Goal: Task Accomplishment & Management: Manage account settings

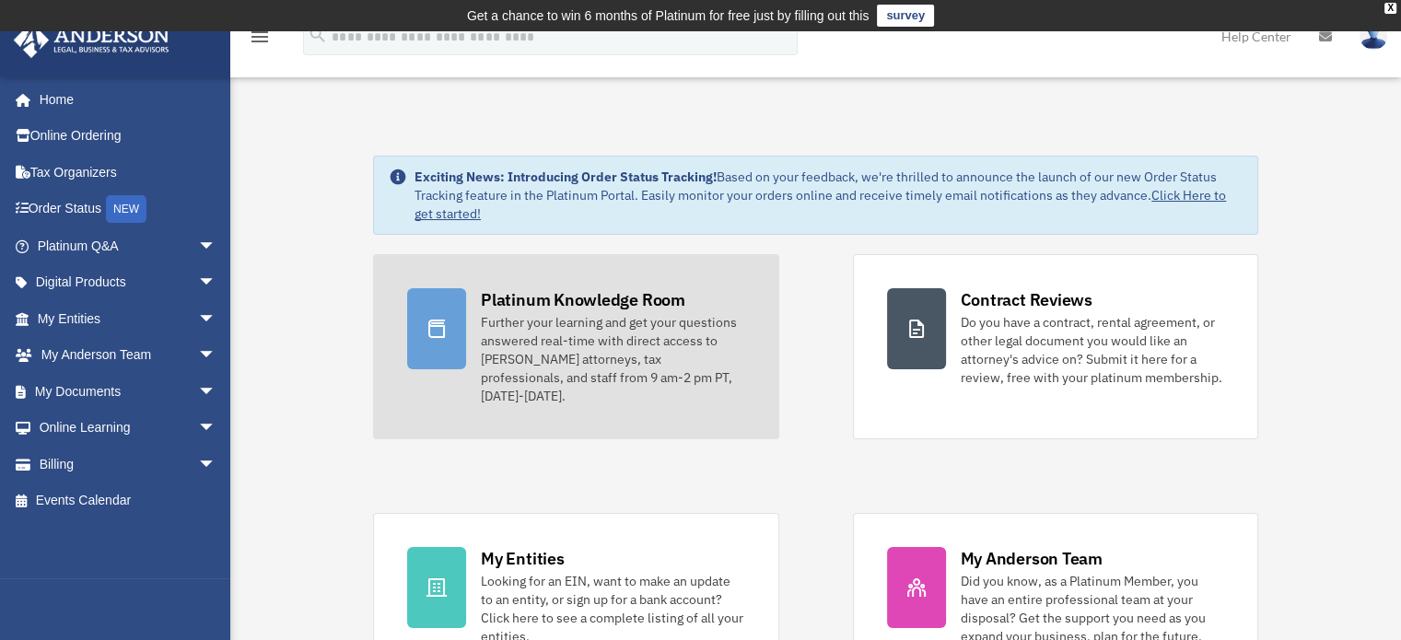
click at [560, 301] on div "Platinum Knowledge Room" at bounding box center [583, 299] width 204 height 23
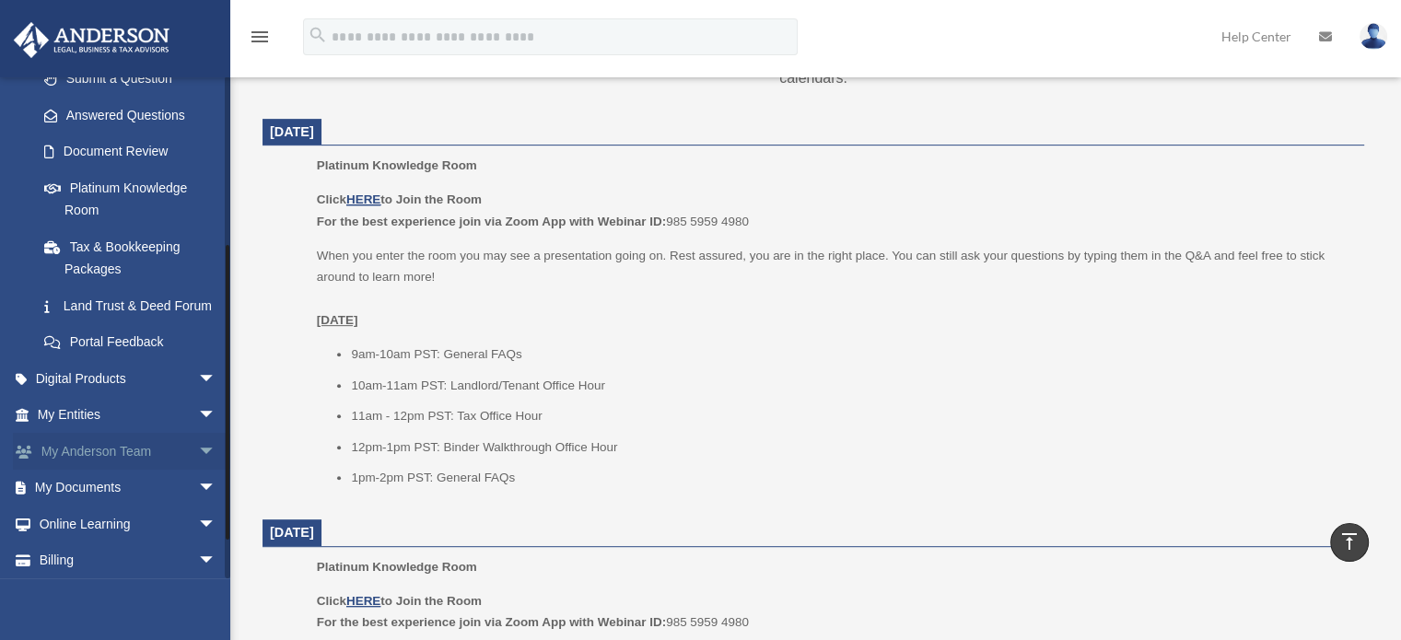
scroll to position [339, 0]
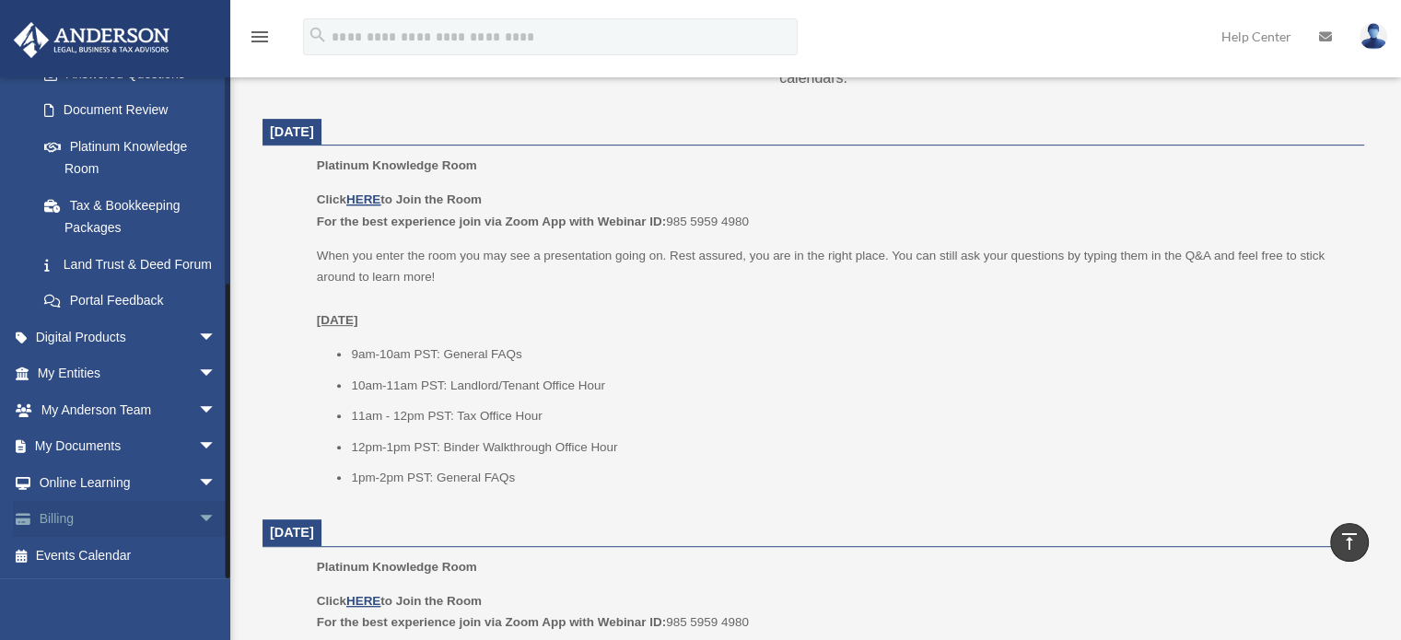
click at [46, 518] on link "Billing arrow_drop_down" at bounding box center [128, 519] width 231 height 37
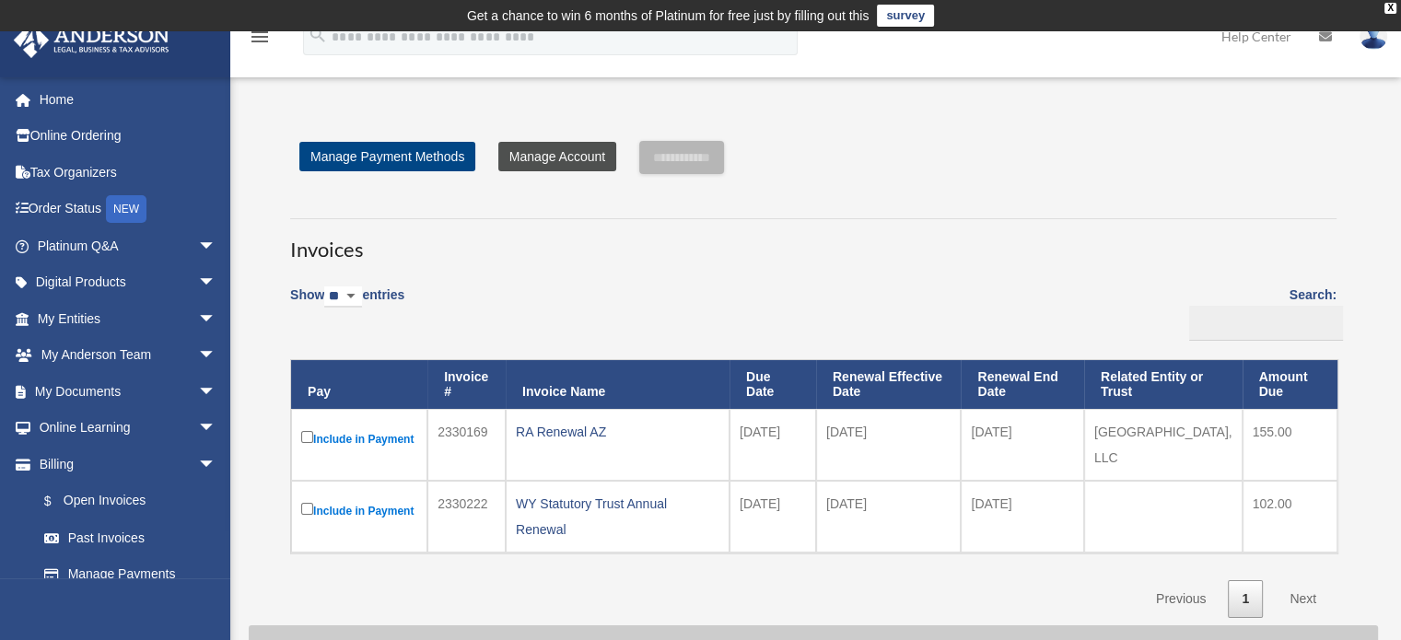
click at [559, 161] on link "Manage Account" at bounding box center [557, 156] width 118 height 29
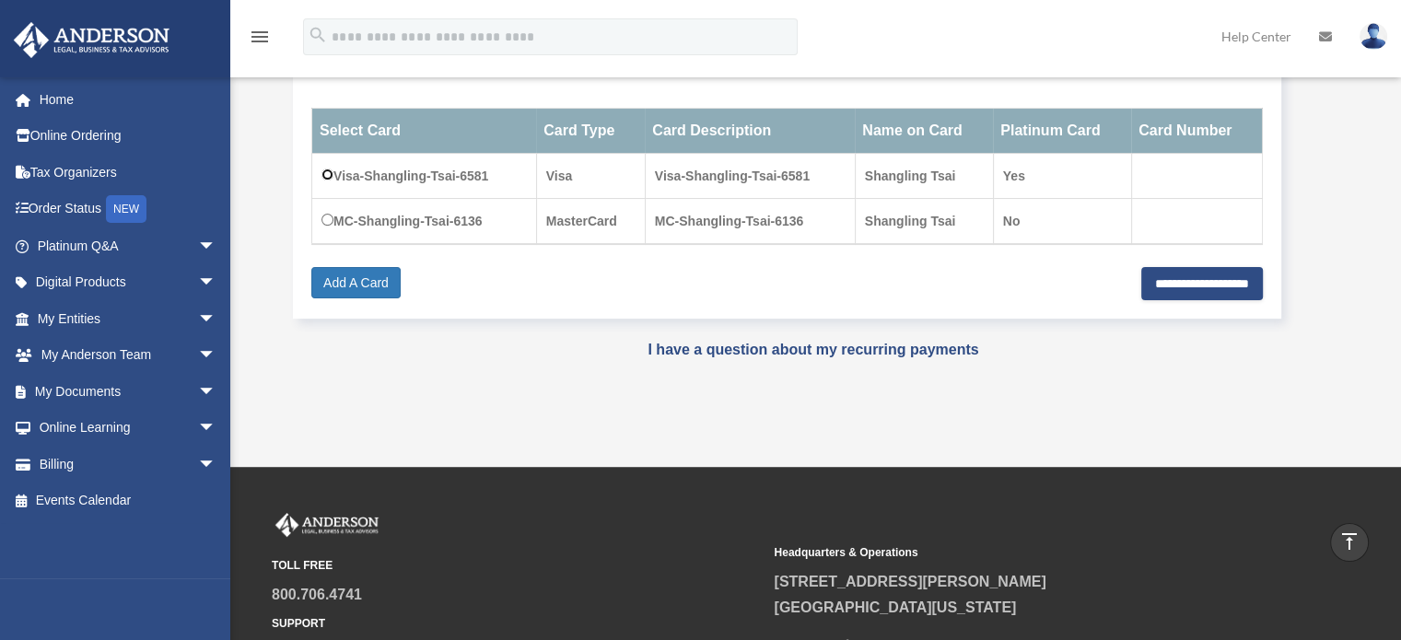
scroll to position [276, 0]
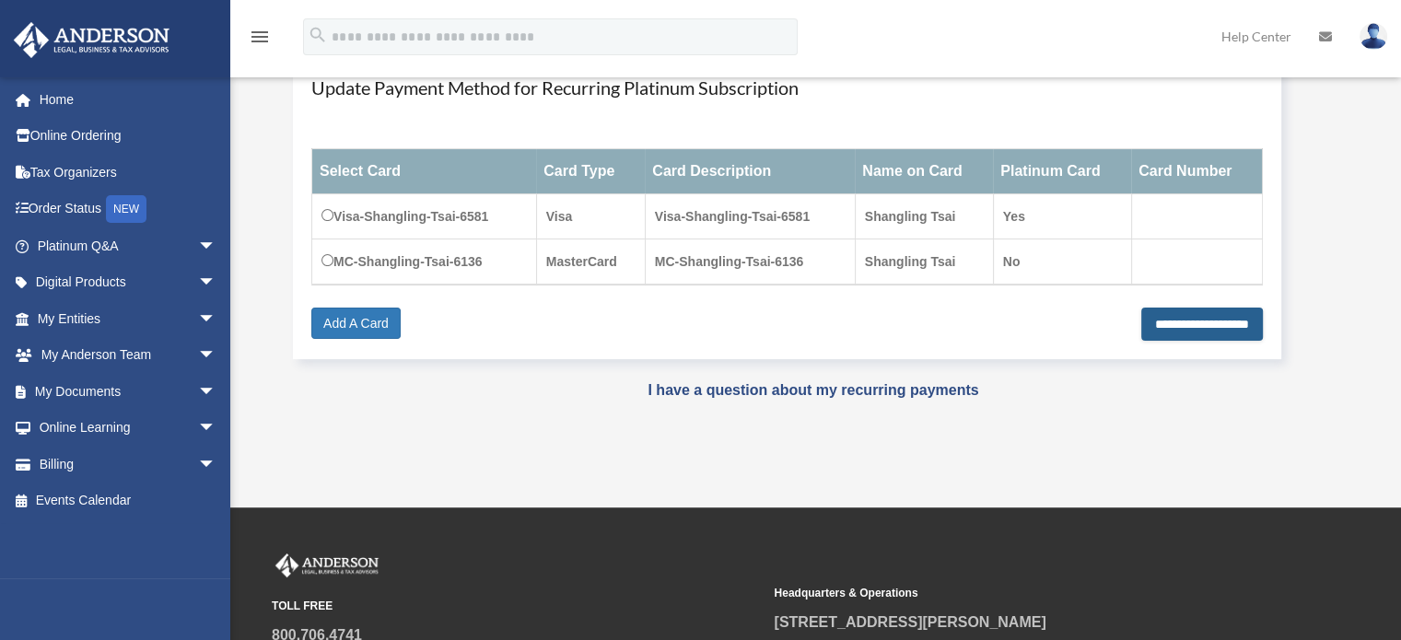
click at [1141, 330] on input "**********" at bounding box center [1202, 324] width 122 height 33
click at [1139, 330] on input "**********" at bounding box center [1160, 324] width 204 height 33
type input "**********"
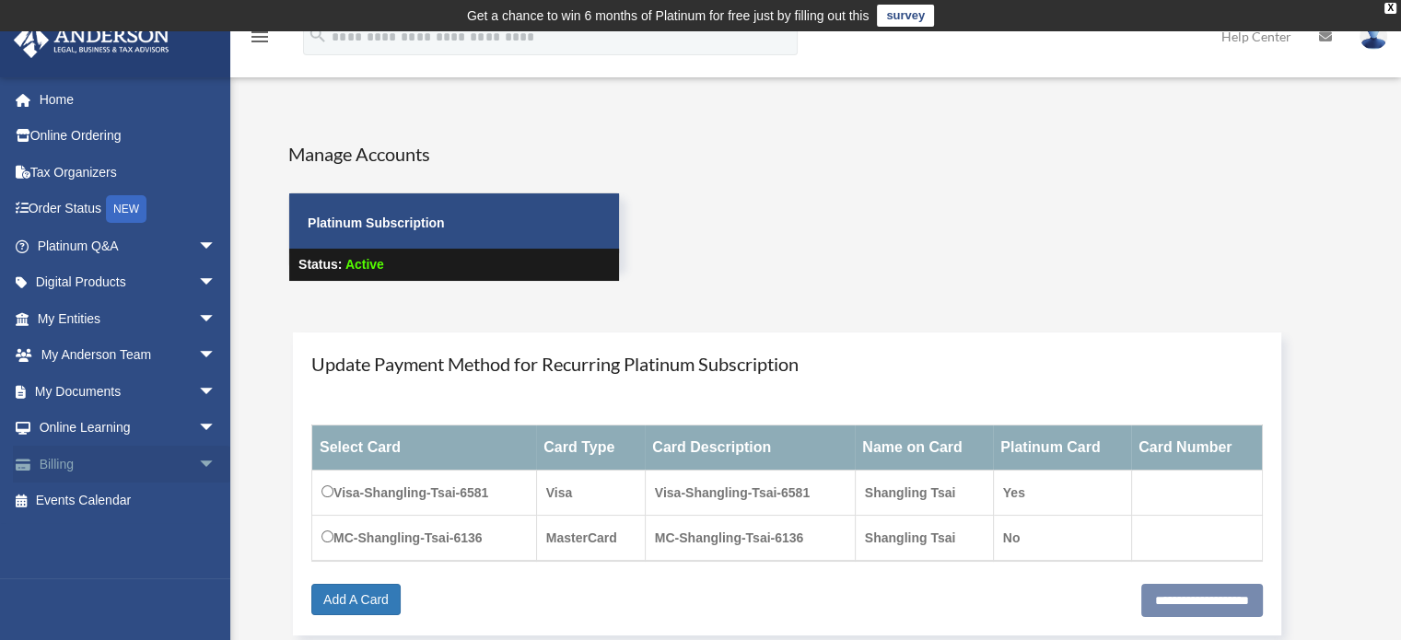
click at [198, 467] on span "arrow_drop_down" at bounding box center [216, 465] width 37 height 38
click at [198, 467] on span "arrow_drop_up" at bounding box center [216, 465] width 37 height 38
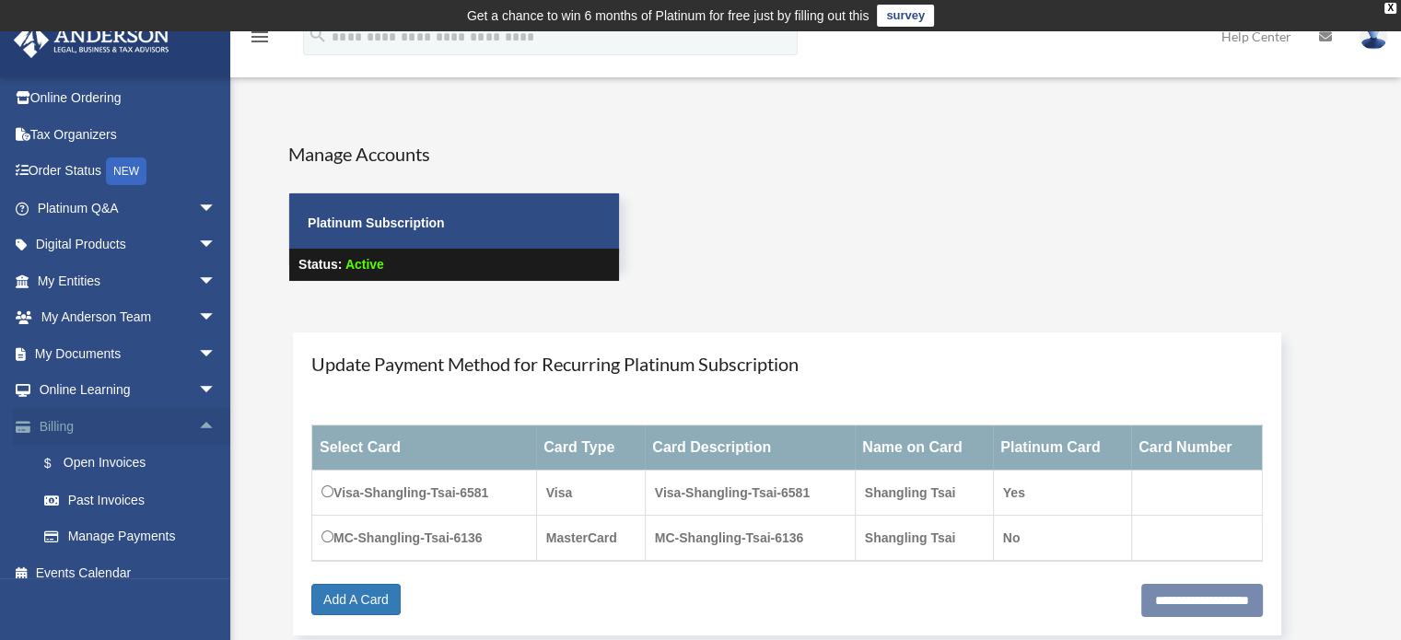
scroll to position [54, 0]
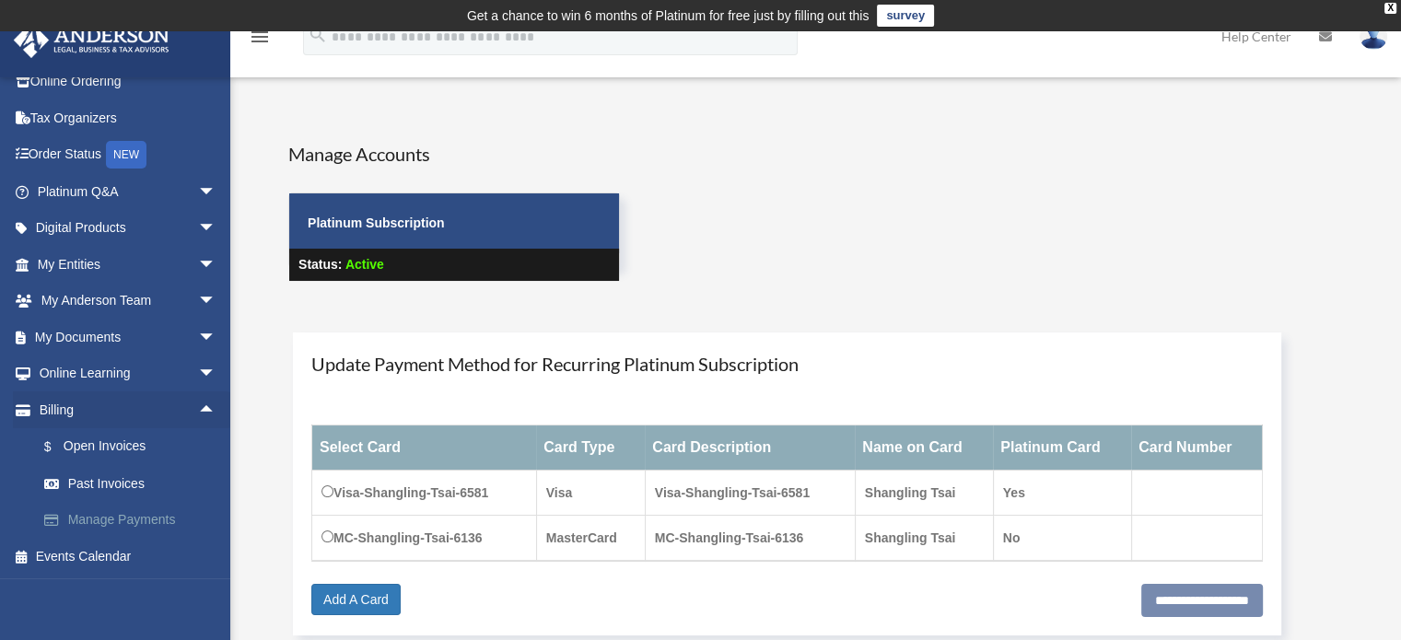
click at [158, 514] on link "Manage Payments" at bounding box center [135, 520] width 218 height 37
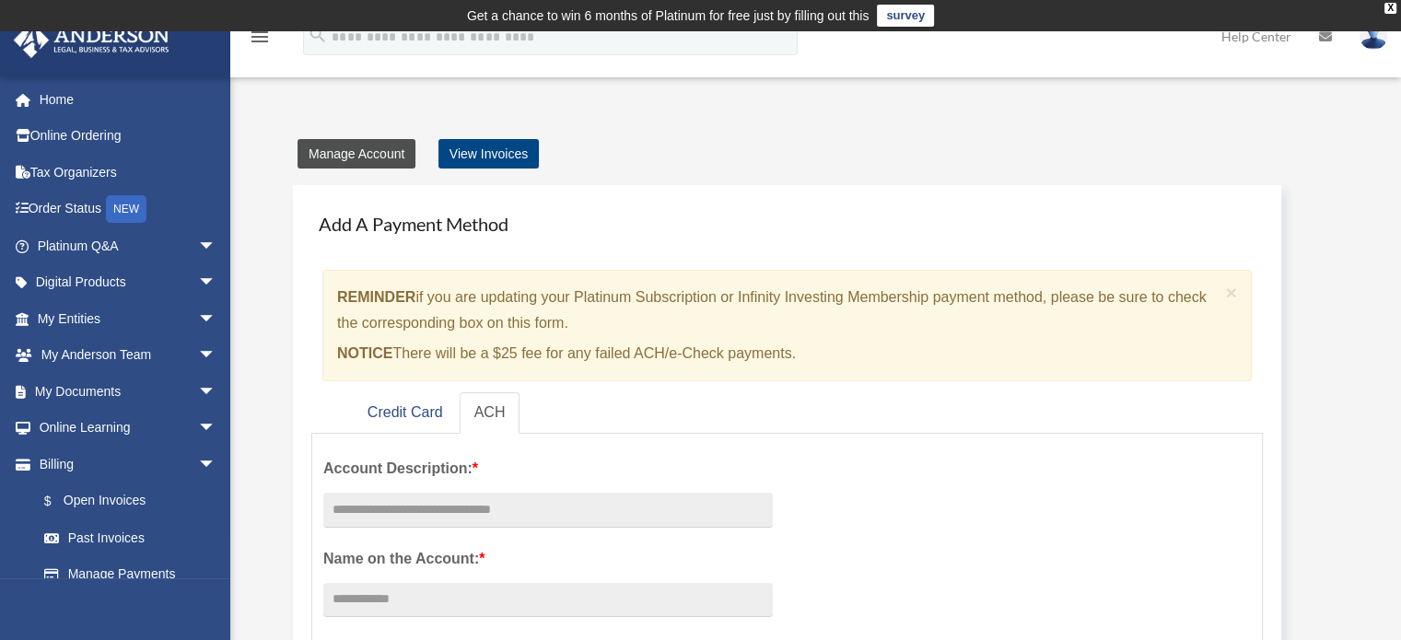
click at [364, 165] on link "Manage Account" at bounding box center [356, 153] width 118 height 29
click at [361, 154] on link "Manage Account" at bounding box center [356, 153] width 118 height 29
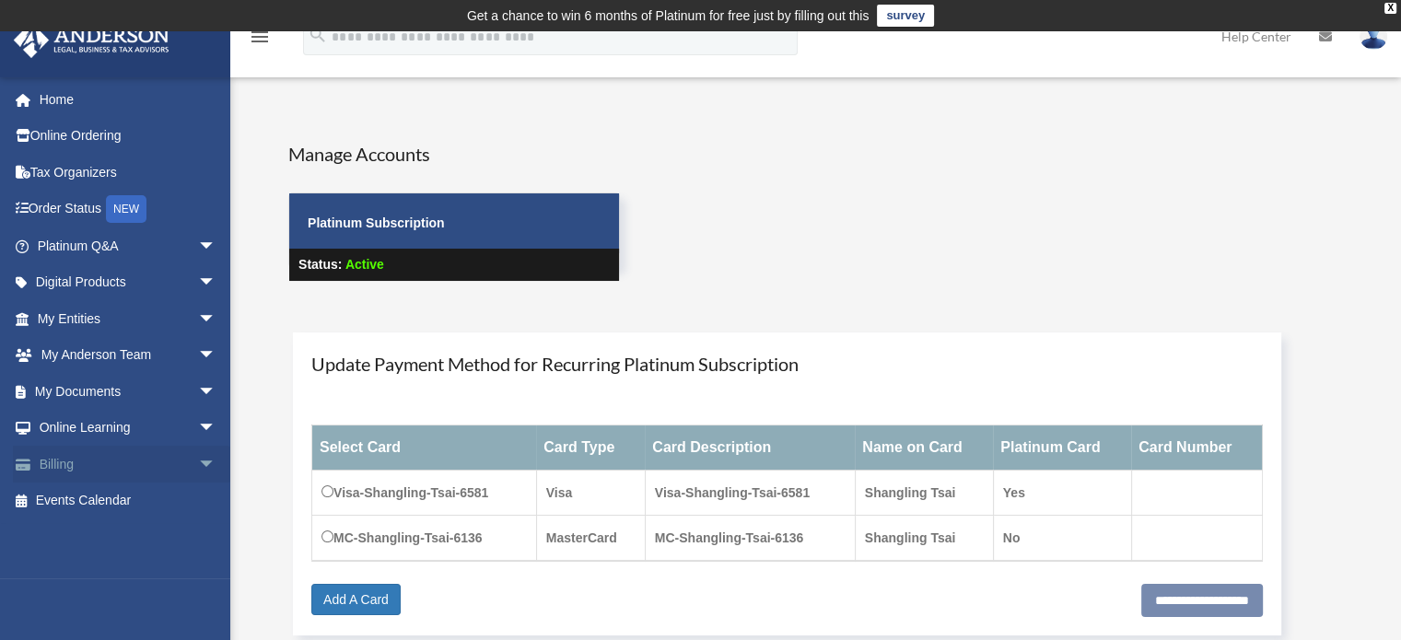
click at [198, 452] on span "arrow_drop_down" at bounding box center [216, 465] width 37 height 38
click at [198, 452] on span "arrow_drop_up" at bounding box center [216, 465] width 37 height 38
click at [198, 452] on span "arrow_drop_down" at bounding box center [216, 465] width 37 height 38
click at [158, 571] on link "Manage Payments" at bounding box center [135, 574] width 218 height 37
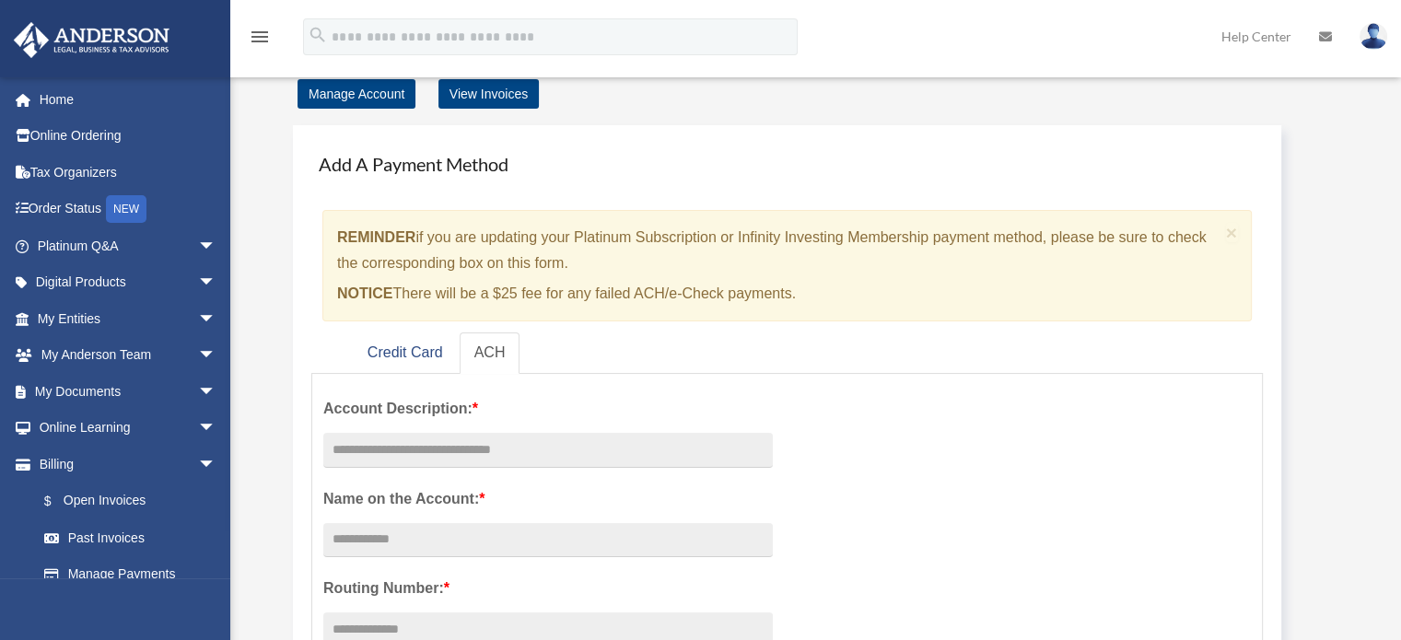
scroll to position [92, 0]
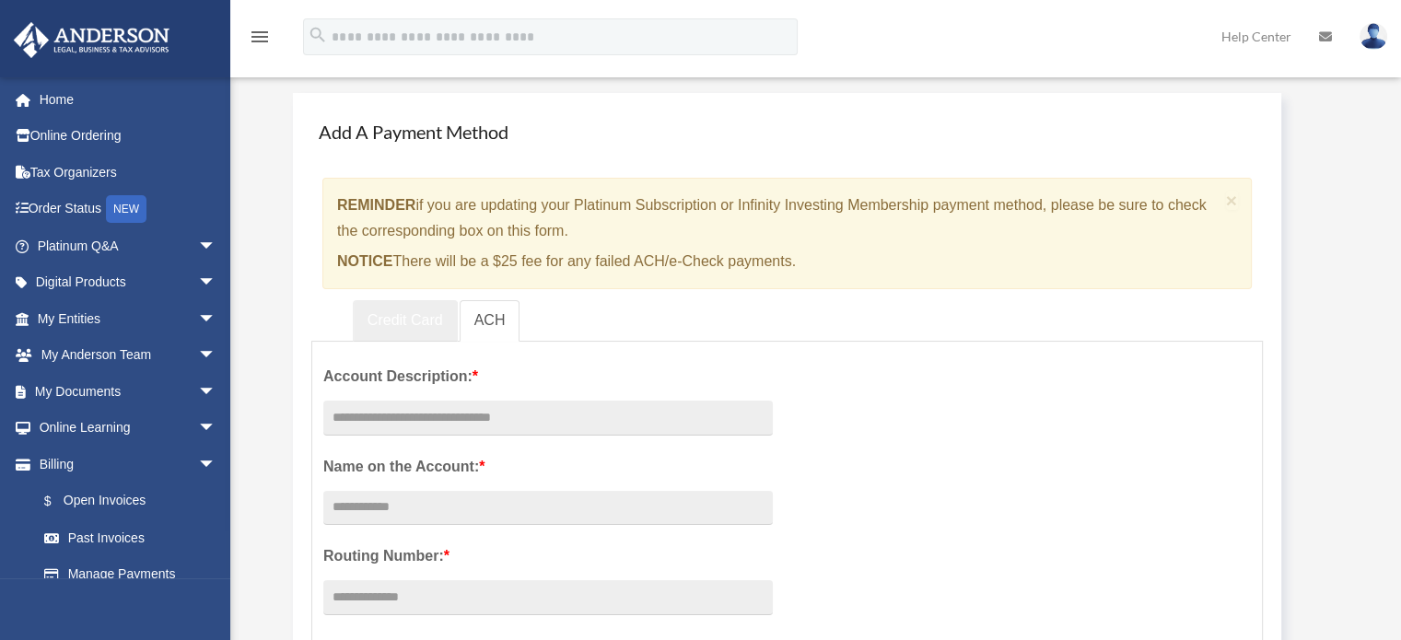
click at [420, 317] on link "Credit Card" at bounding box center [405, 320] width 105 height 41
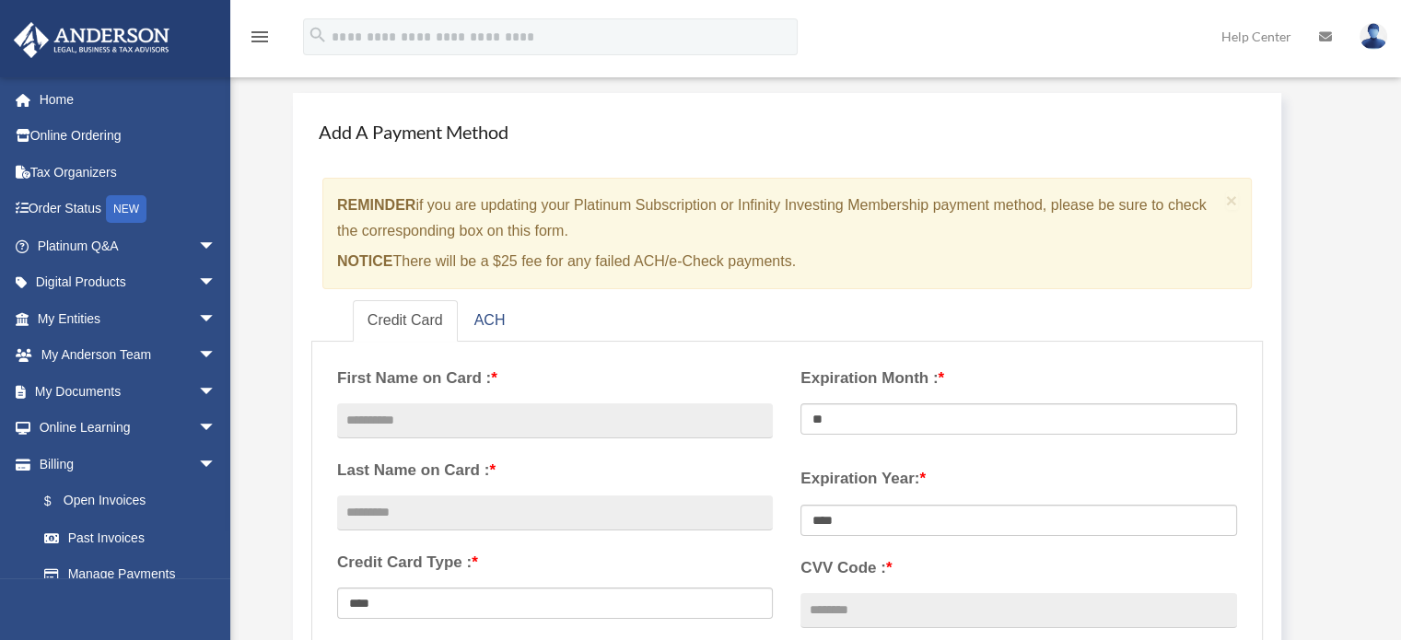
click at [420, 317] on link "Credit Card" at bounding box center [405, 320] width 105 height 41
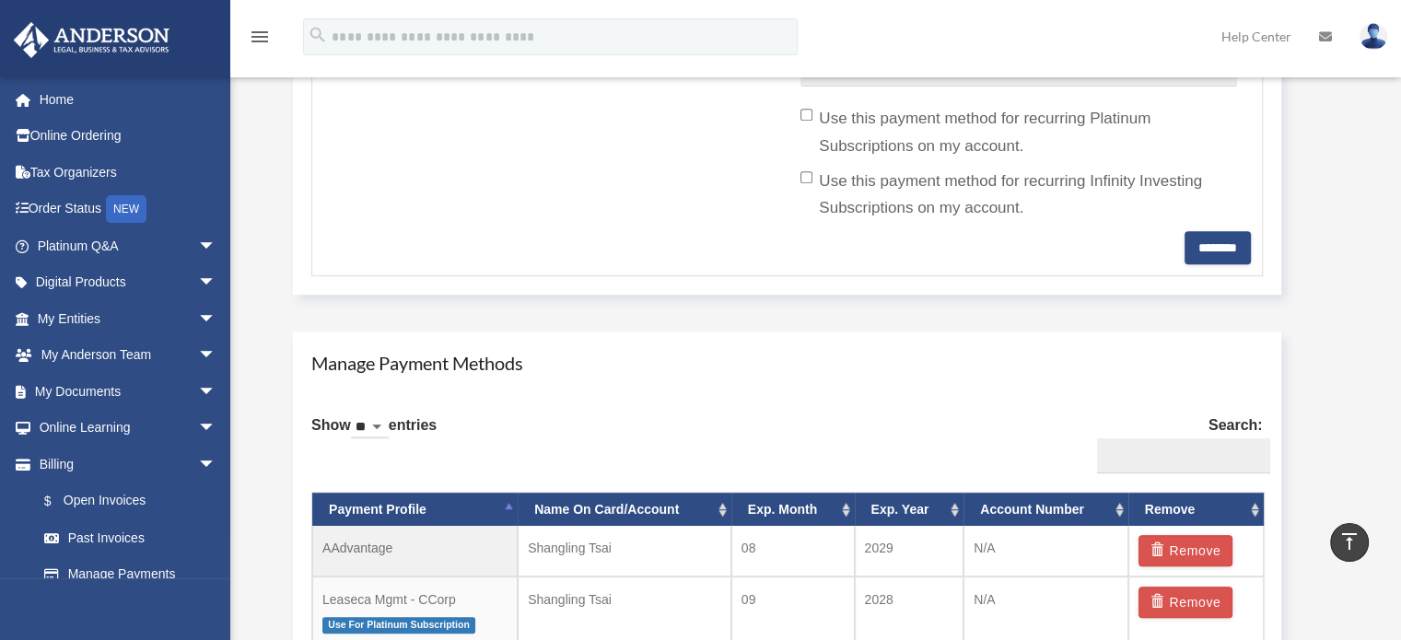
scroll to position [921, 0]
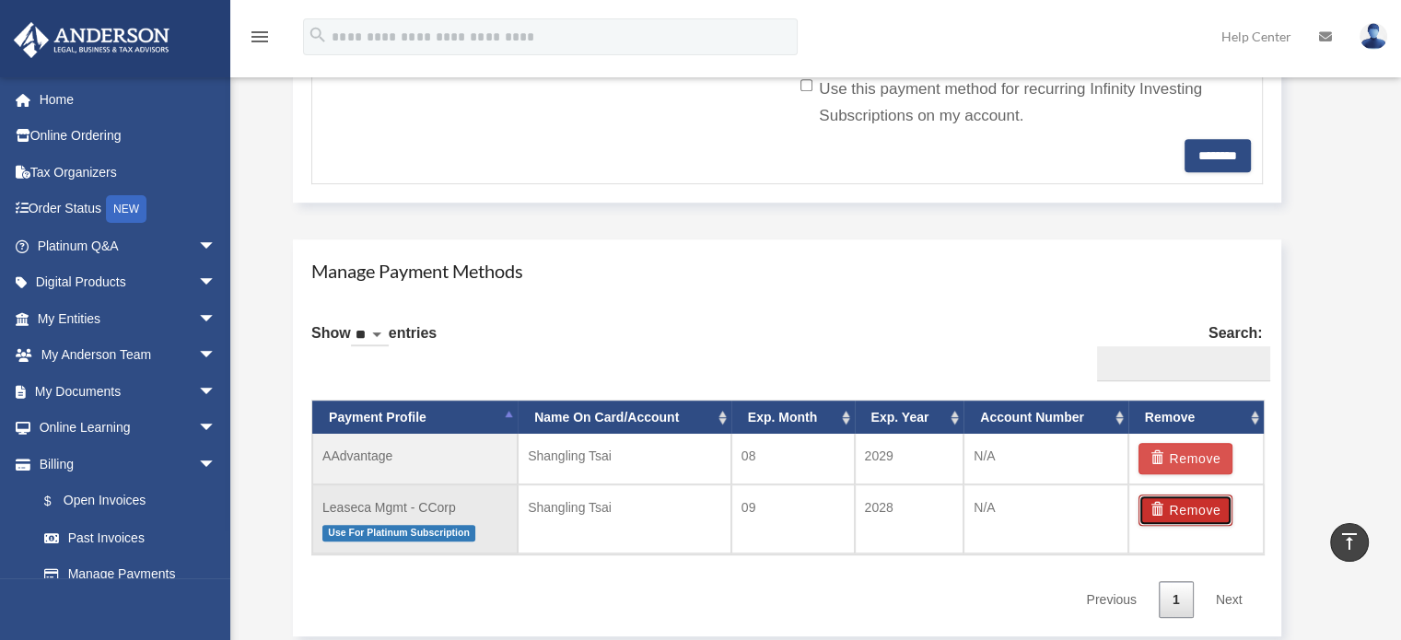
click at [1197, 512] on button "Remove" at bounding box center [1185, 510] width 95 height 31
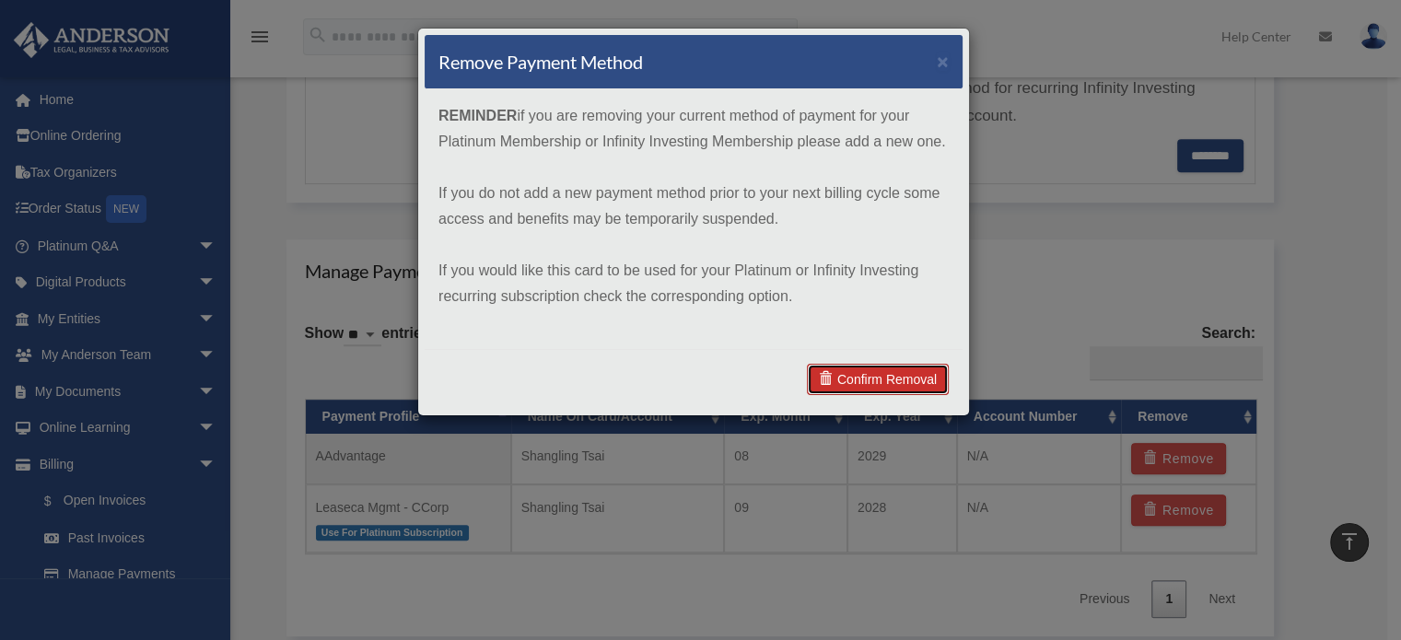
click at [893, 375] on link "Confirm Removal" at bounding box center [878, 379] width 142 height 31
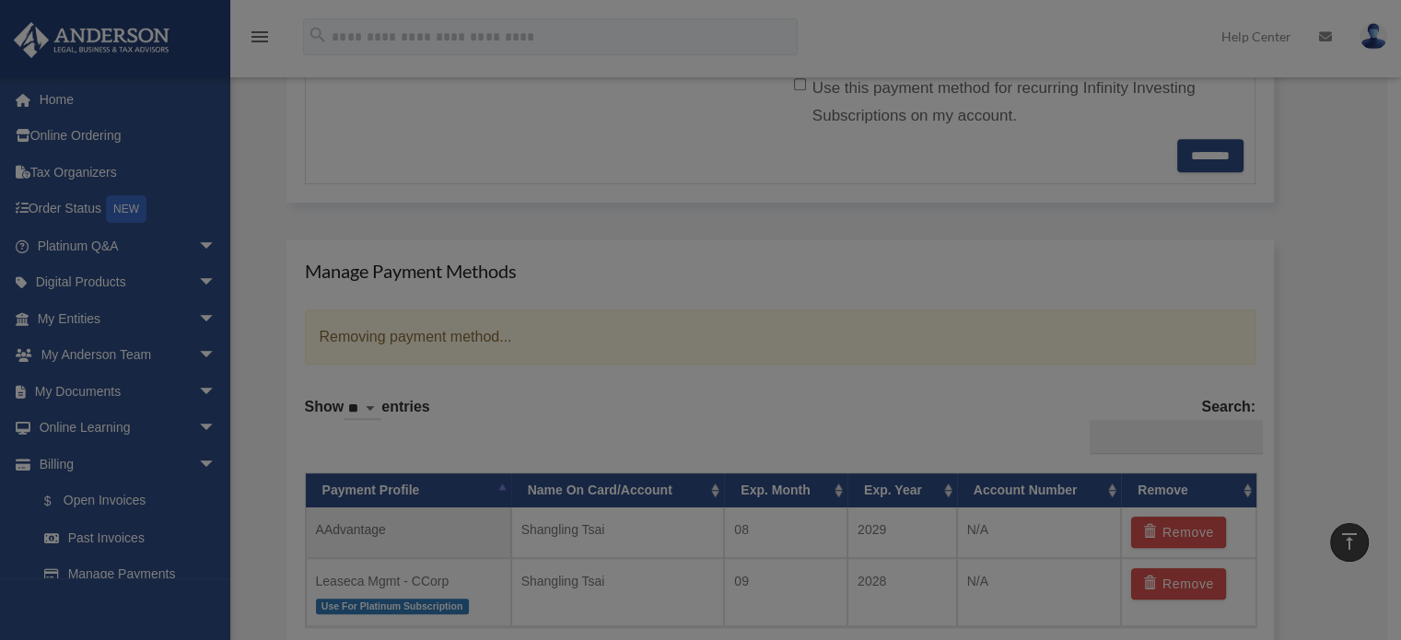
click at [893, 375] on div "Remove Payment Method × REMINDER if you are removing your current method of pay…" at bounding box center [700, 320] width 1401 height 640
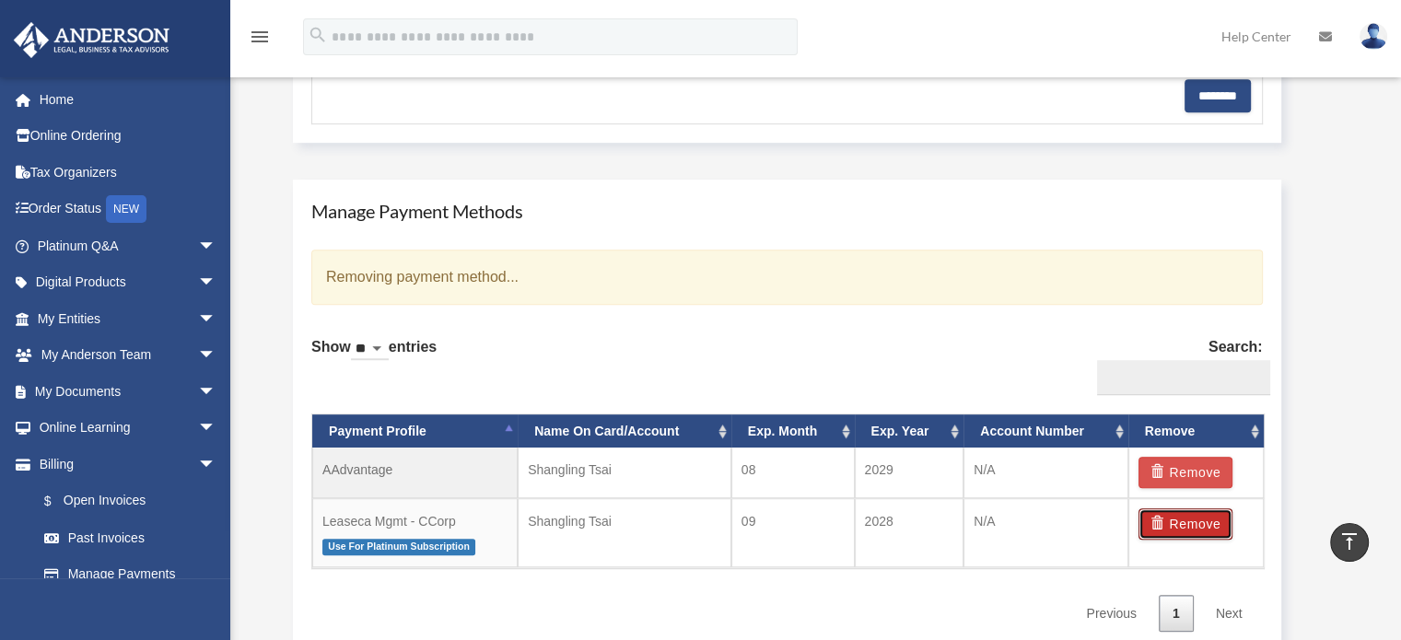
scroll to position [1013, 0]
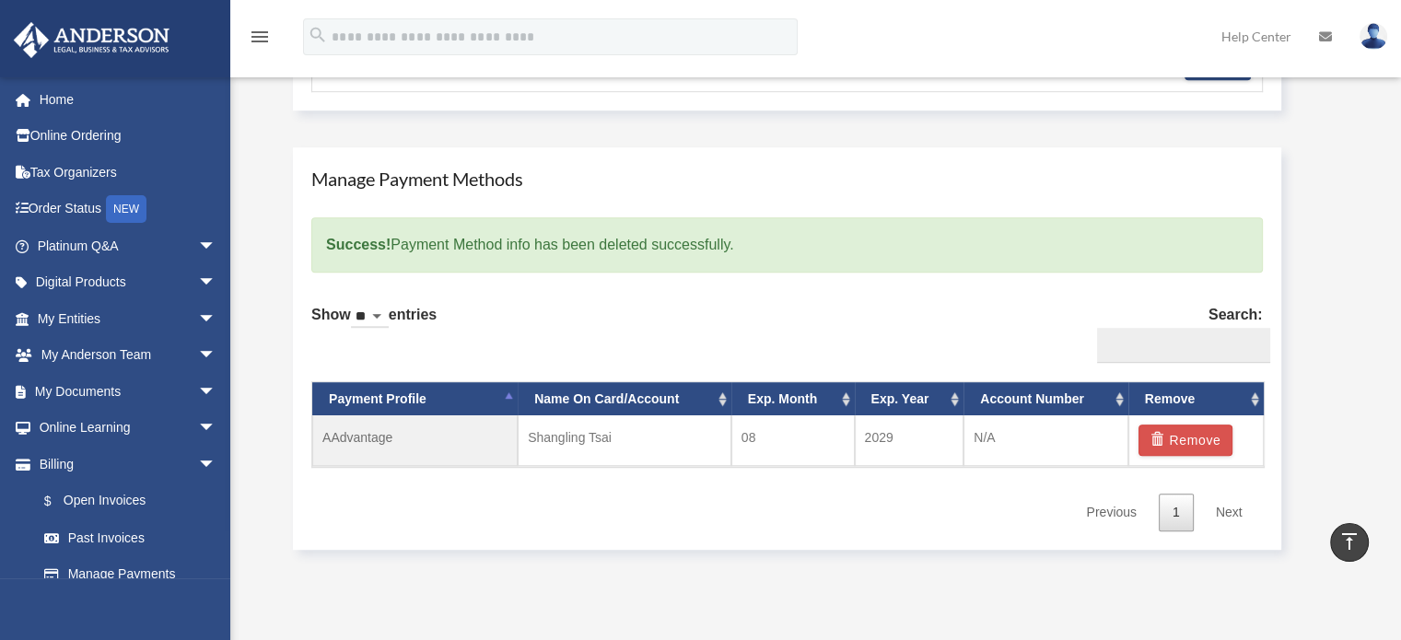
click at [1231, 513] on link "Next" at bounding box center [1229, 513] width 54 height 38
click at [1231, 514] on link "Next" at bounding box center [1229, 513] width 54 height 38
click at [1230, 508] on link "Next" at bounding box center [1229, 513] width 54 height 38
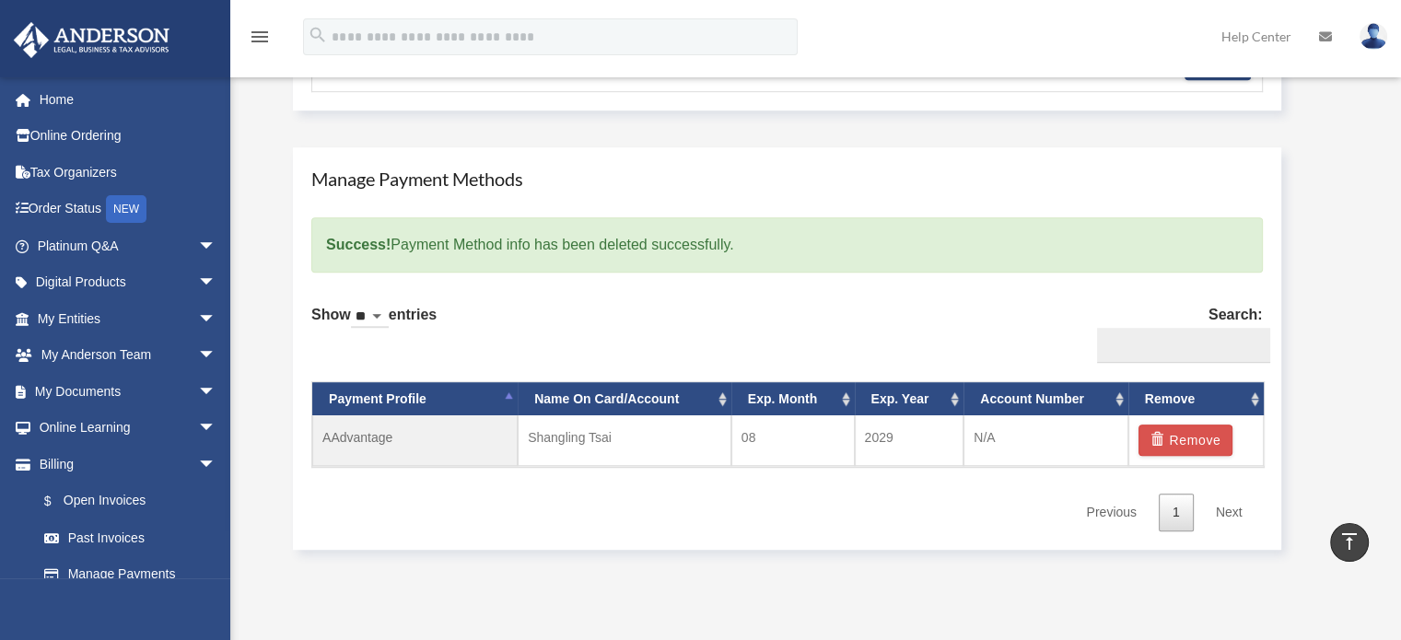
click at [1230, 508] on link "Next" at bounding box center [1229, 513] width 54 height 38
click at [1230, 507] on link "Next" at bounding box center [1229, 513] width 54 height 38
click at [935, 515] on div "Show ** ** ** *** entries Search: Payment Profile Name On Card/Account Exp. Mon…" at bounding box center [786, 411] width 951 height 240
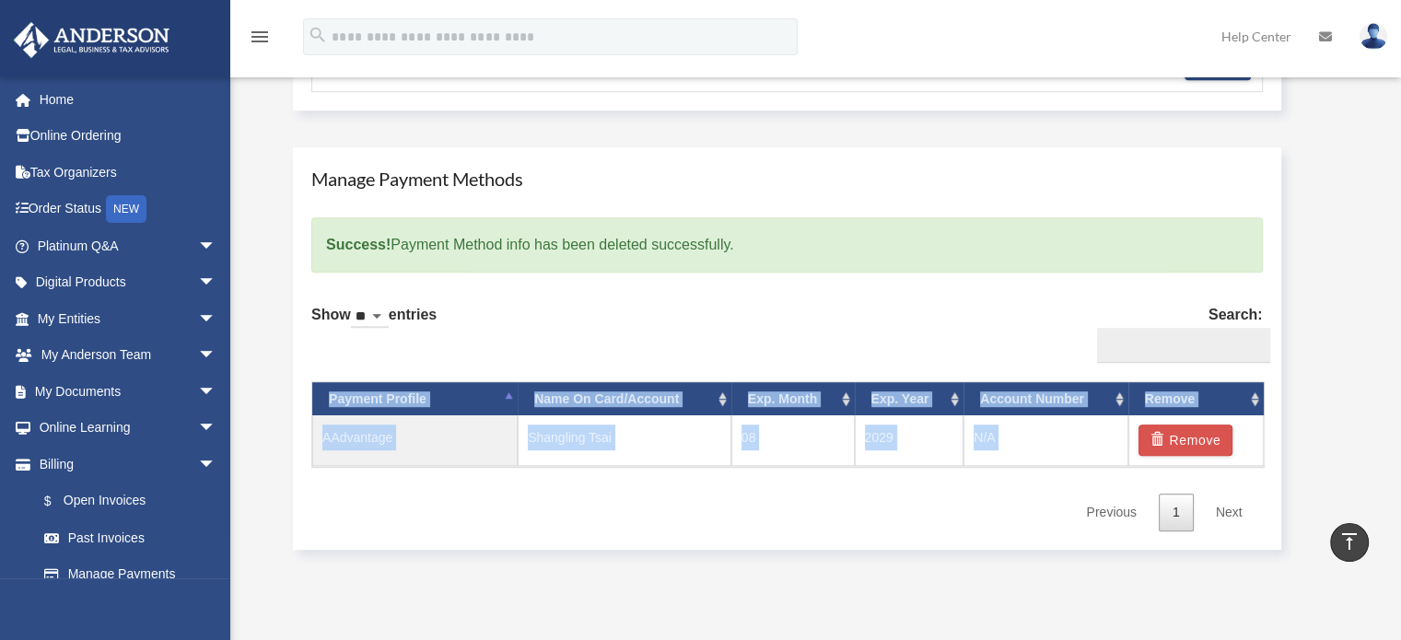
click at [935, 515] on div "Show ** ** ** *** entries Search: Payment Profile Name On Card/Account Exp. Mon…" at bounding box center [786, 411] width 951 height 240
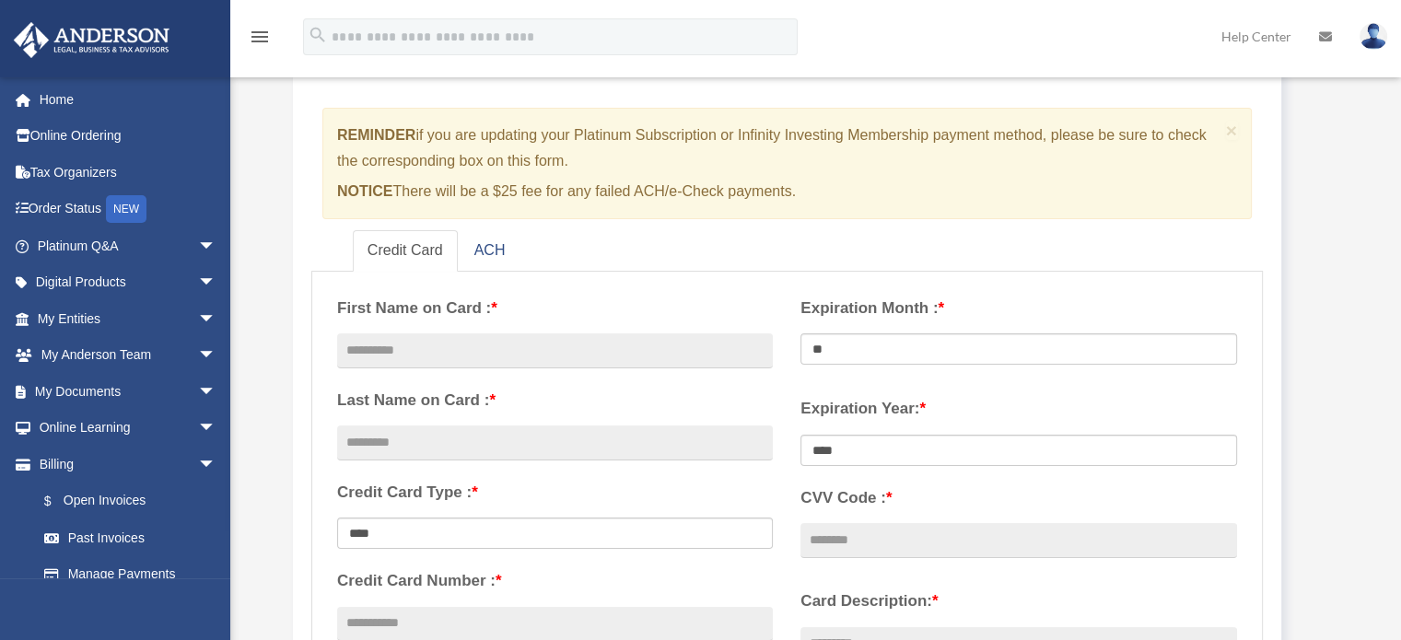
scroll to position [0, 0]
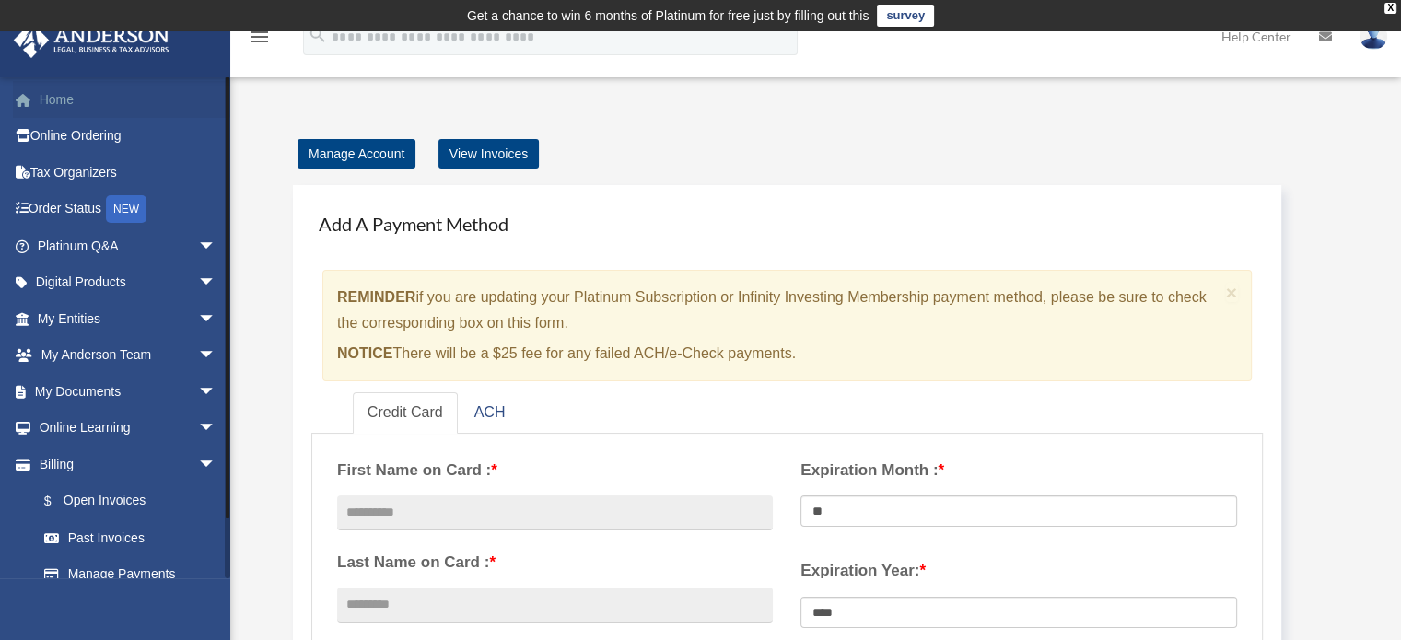
click at [69, 97] on link "Home" at bounding box center [128, 99] width 231 height 37
